Goal: Entertainment & Leisure: Consume media (video, audio)

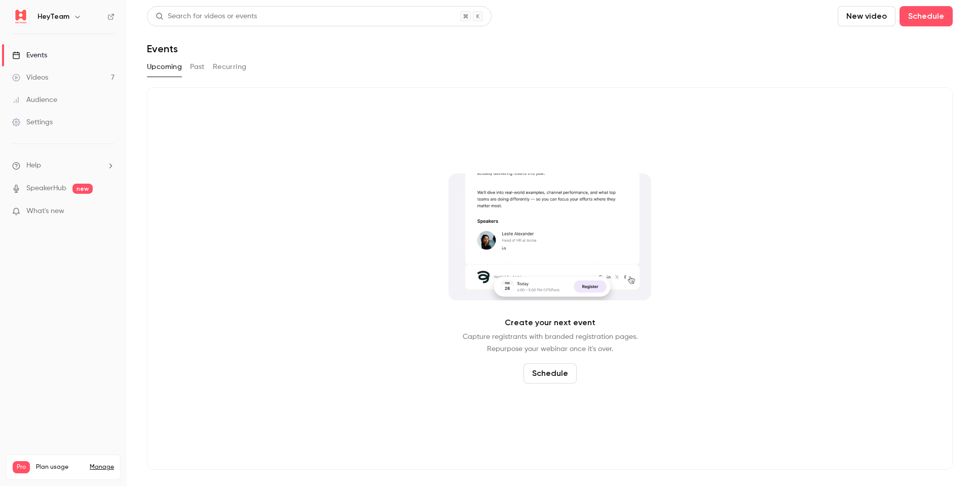
click at [55, 76] on link "Videos 7" at bounding box center [63, 77] width 127 height 22
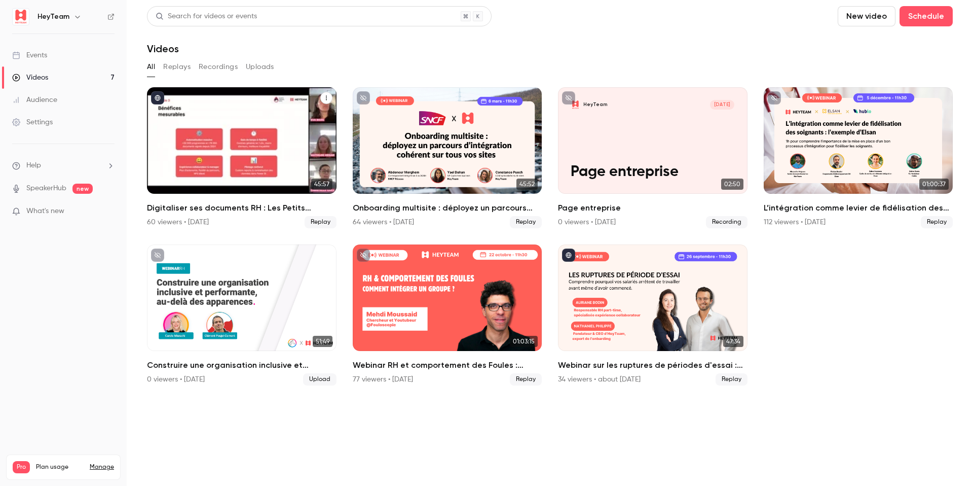
click at [221, 152] on div "Digitaliser ses documents RH : Les Petits Chaperons Rouges et leur expérience t…" at bounding box center [242, 140] width 190 height 106
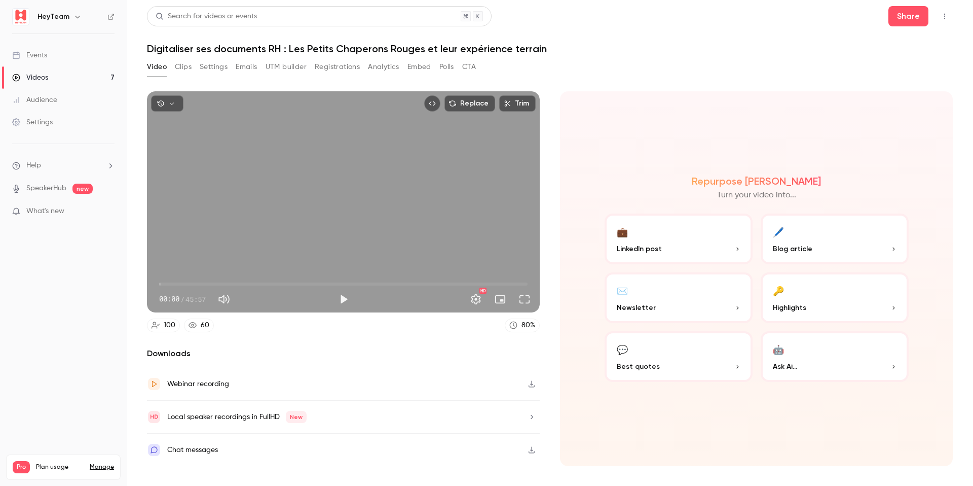
click at [210, 47] on h1 "Digitaliser ses documents RH : Les Petits Chaperons Rouges et leur expérience t…" at bounding box center [550, 49] width 806 height 12
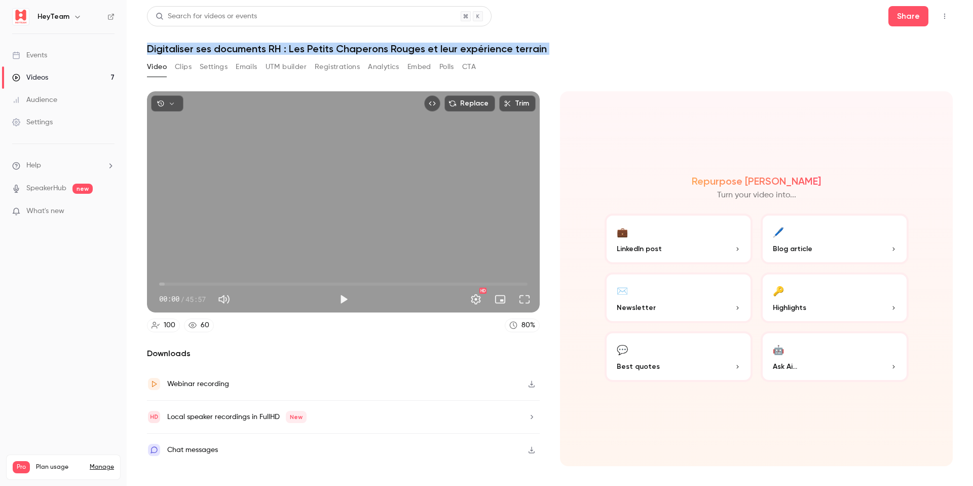
click at [210, 47] on h1 "Digitaliser ses documents RH : Les Petits Chaperons Rouges et leur expérience t…" at bounding box center [550, 49] width 806 height 12
copy div "Digitaliser ses documents RH : Les Petits Chaperons Rouges et leur expérience t…"
